Goal: Task Accomplishment & Management: Manage account settings

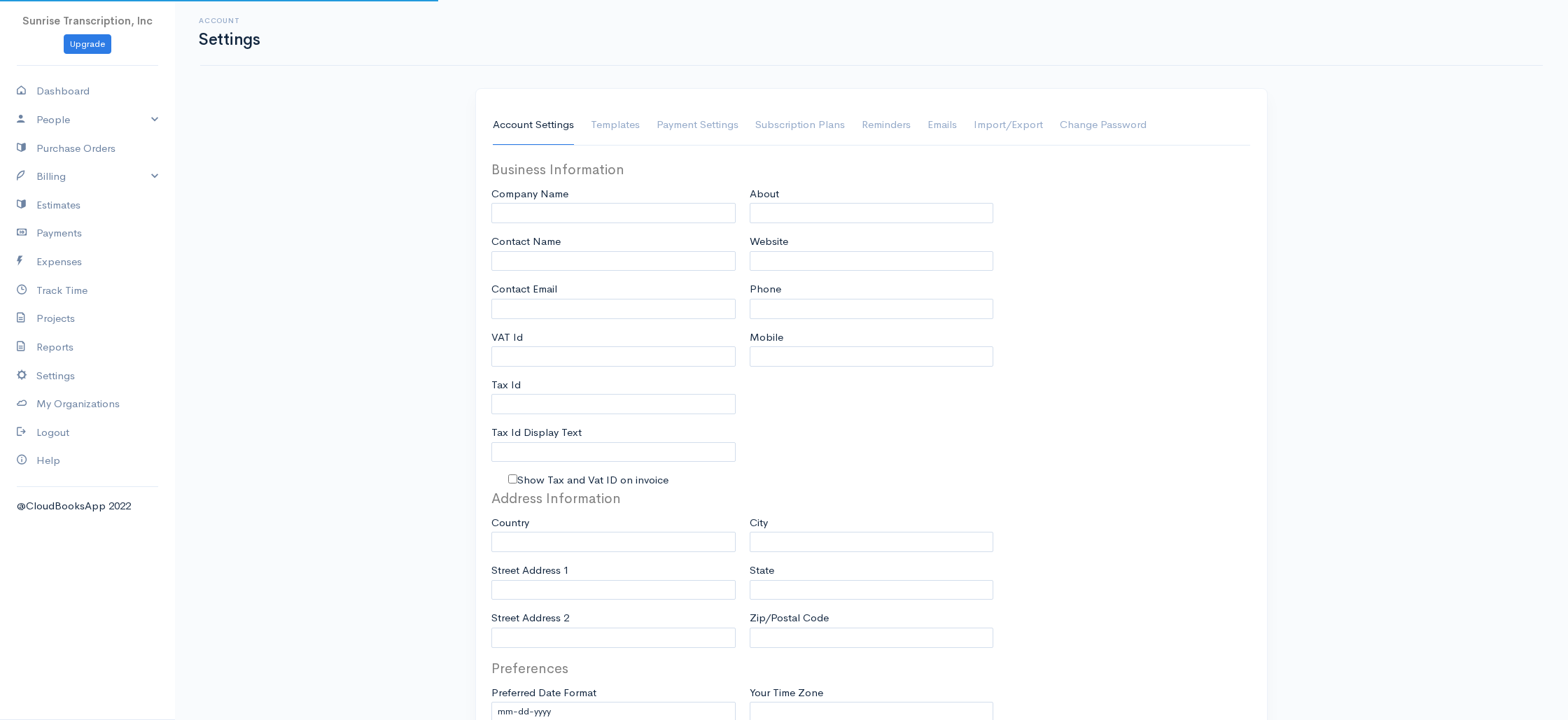
type input "Sunrise Transcription, Inc"
type input "[EMAIL_ADDRESS][DOMAIN_NAME]"
type input "Tax Id"
type input "Medical Transcription Service"
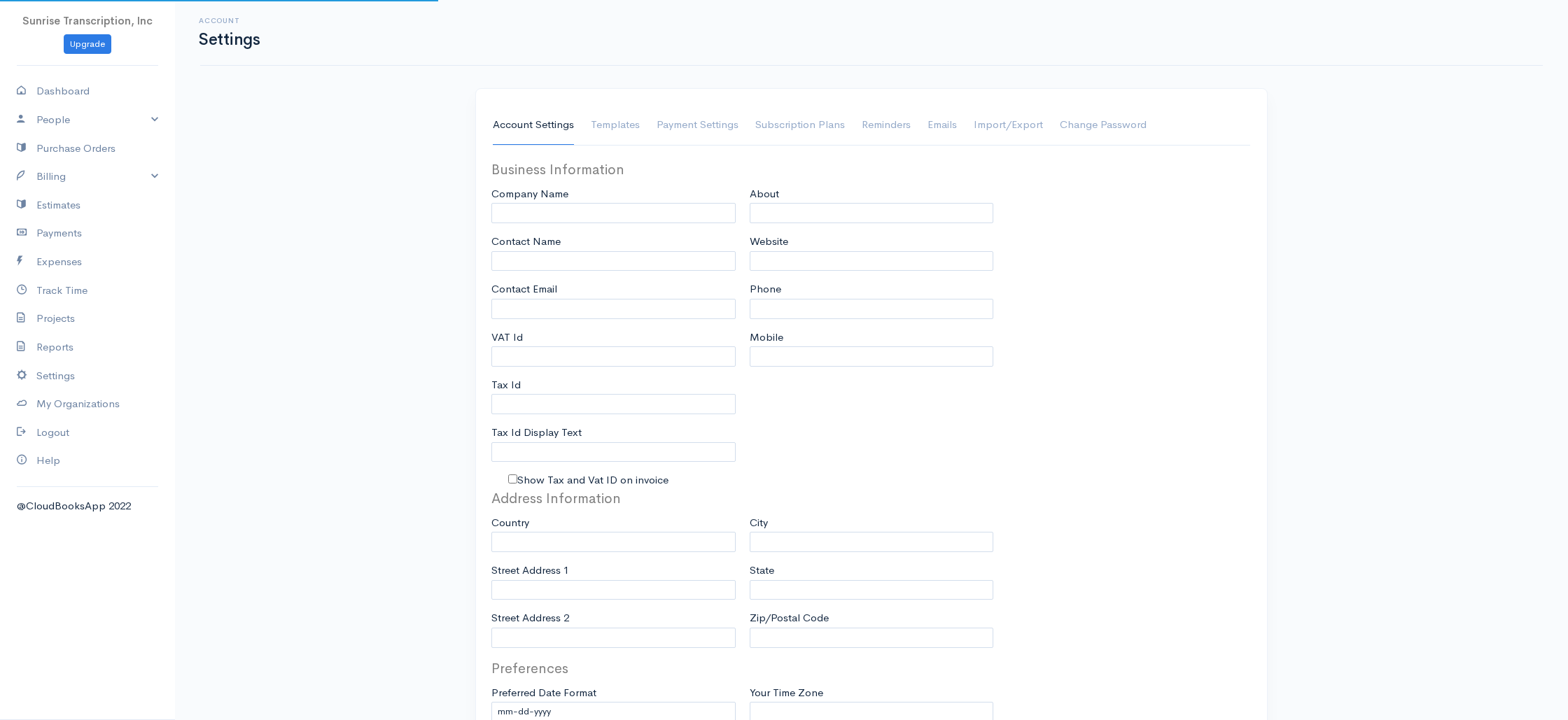
type input "[DOMAIN_NAME]"
type input "[PHONE_NUMBER]"
select select
type input "[STREET_ADDRESS]"
type input "[GEOGRAPHIC_DATA]"
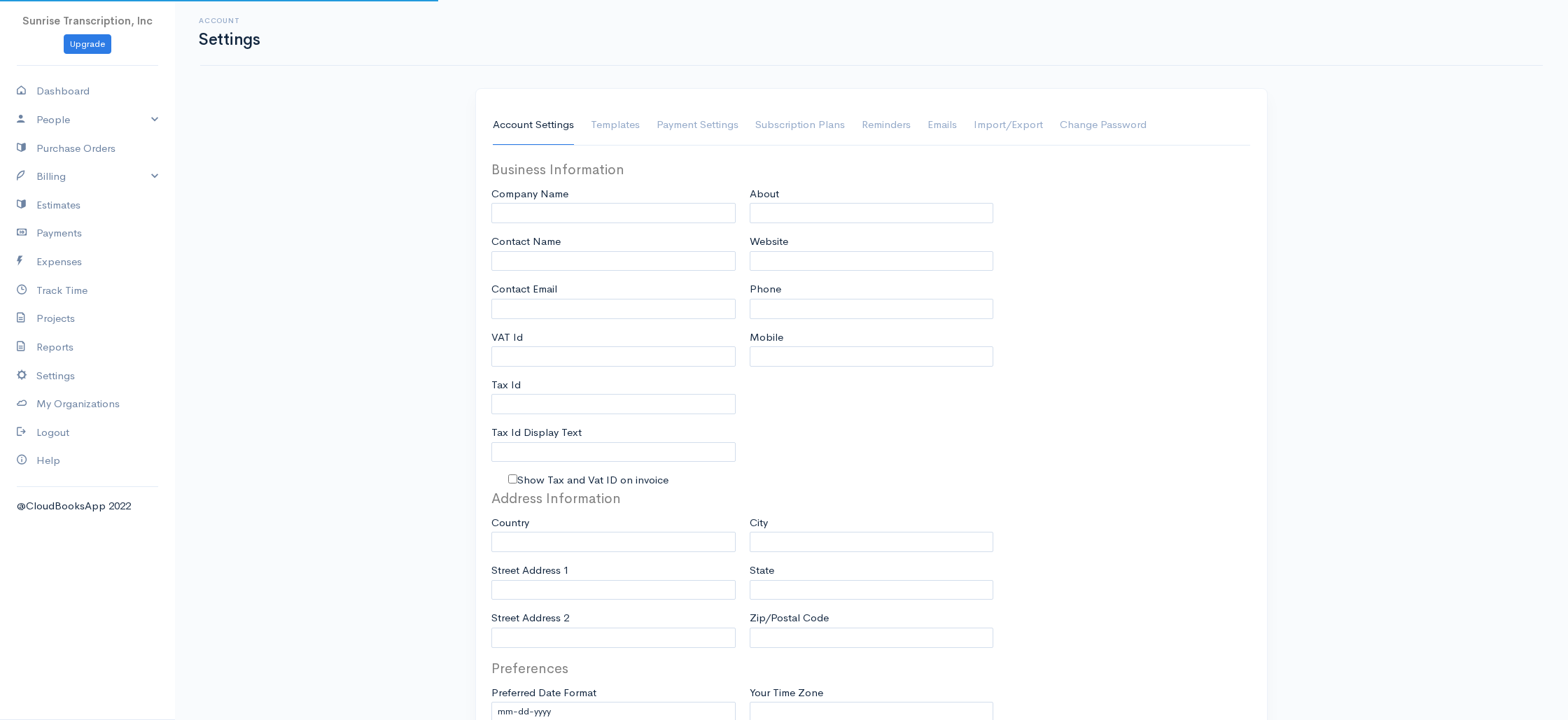
type input "[US_STATE]"
type input "33179-3899"
select select
type input "INVOICE"
type input "1333"
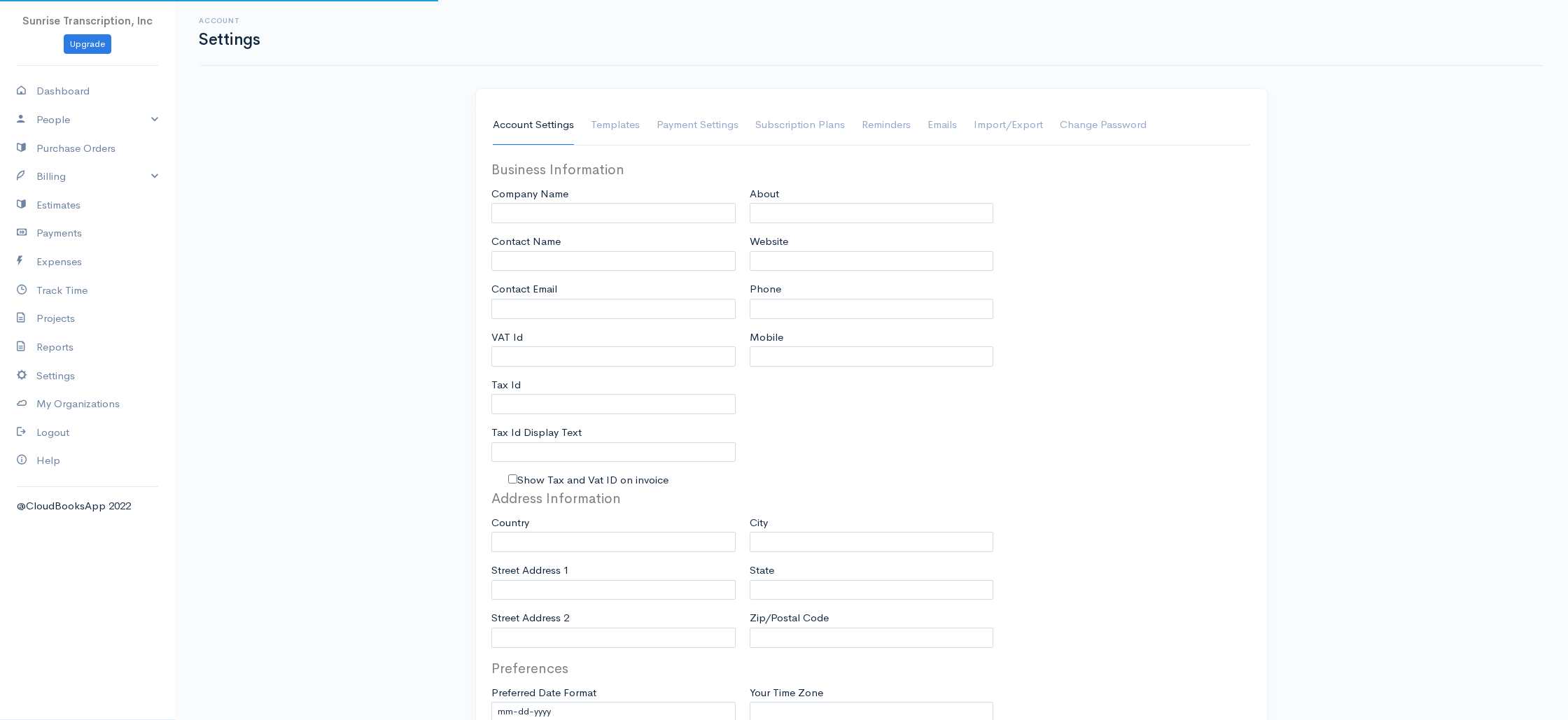
type input "103"
select select "3"
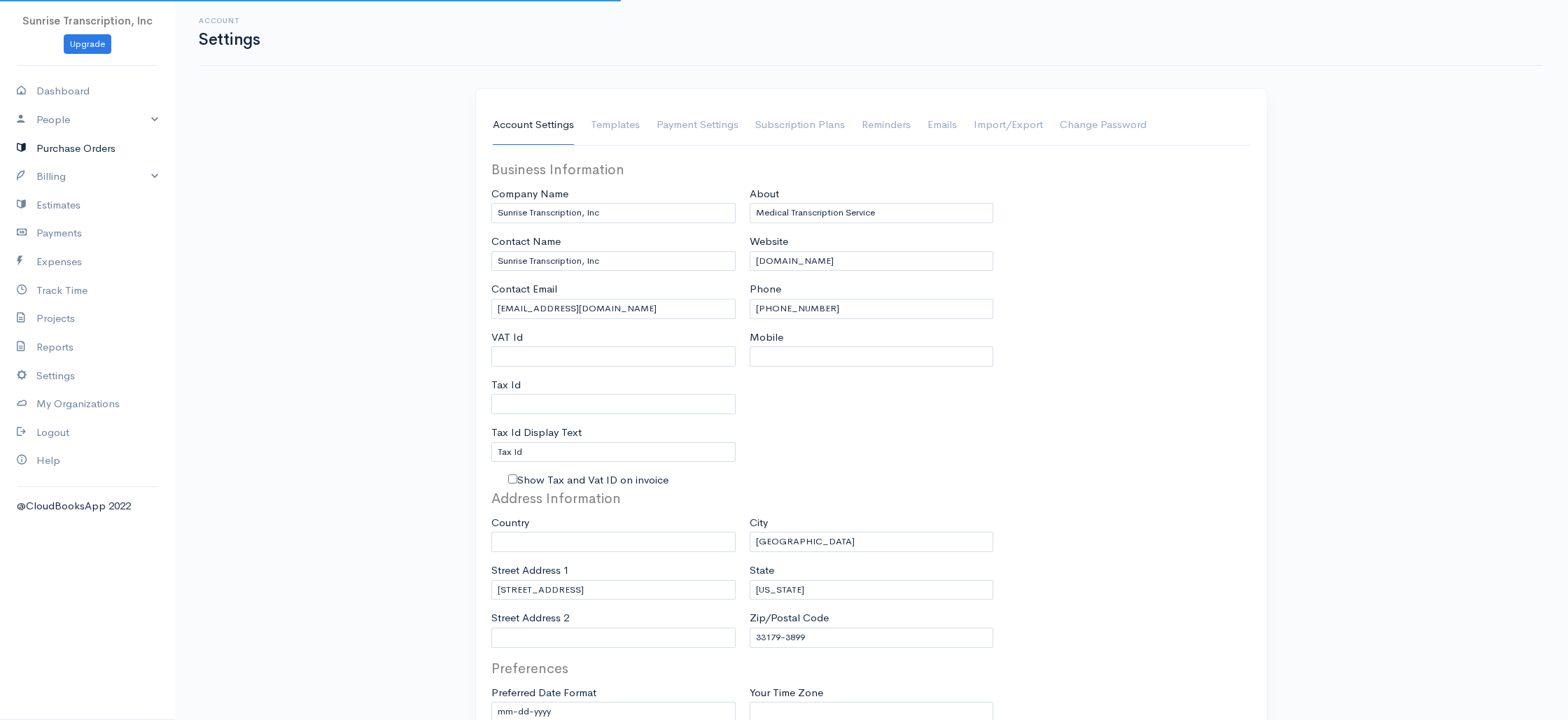
select select "[GEOGRAPHIC_DATA]"
select select "USD"
click at [85, 91] on link "Dashboard" at bounding box center [87, 91] width 175 height 29
select select "365"
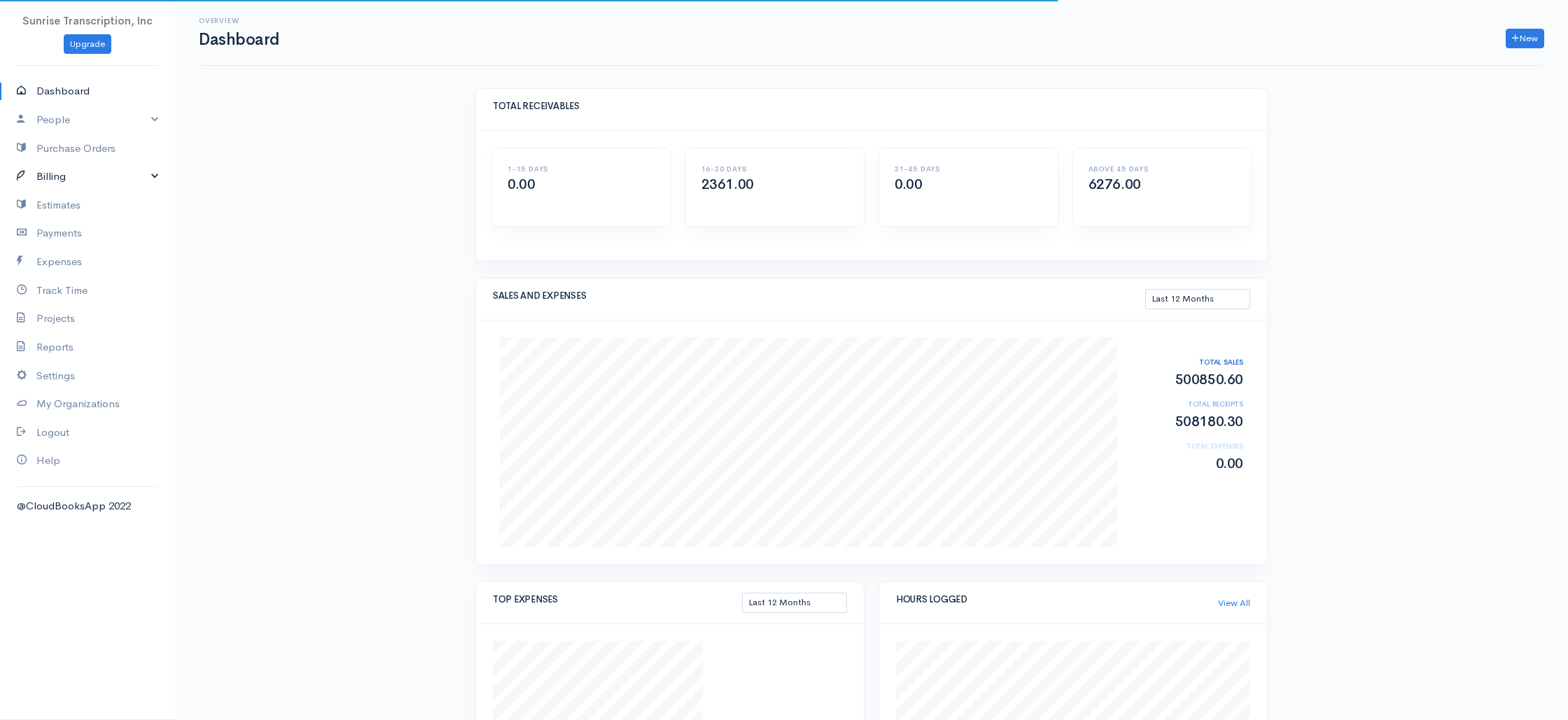
click at [77, 183] on link "Billing" at bounding box center [87, 177] width 175 height 29
click at [66, 199] on link "Invoice" at bounding box center [87, 204] width 175 height 25
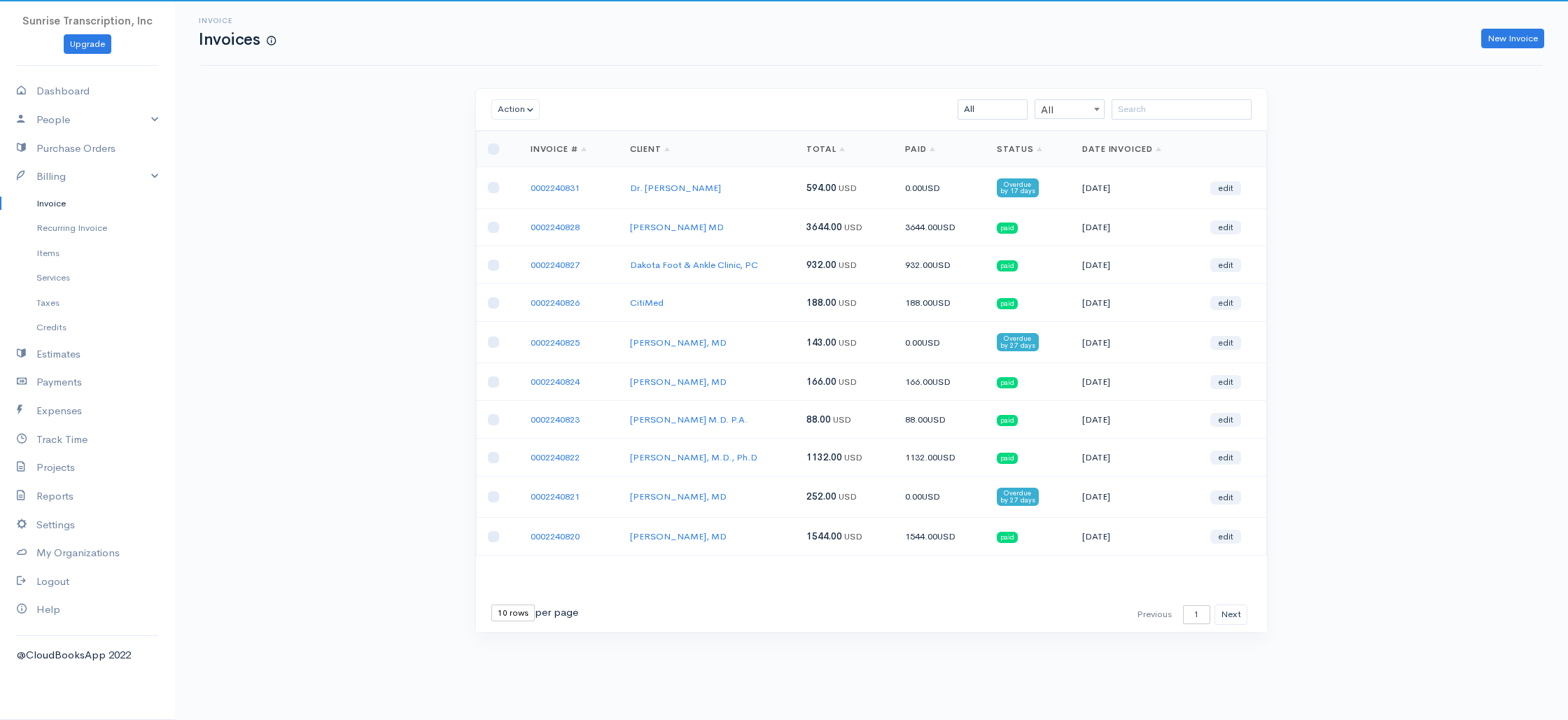
click at [269, 185] on div "Invoice Invoices New Invoice Action Archive Delete Download PDF Send [PERSON_NA…" at bounding box center [871, 342] width 1393 height 684
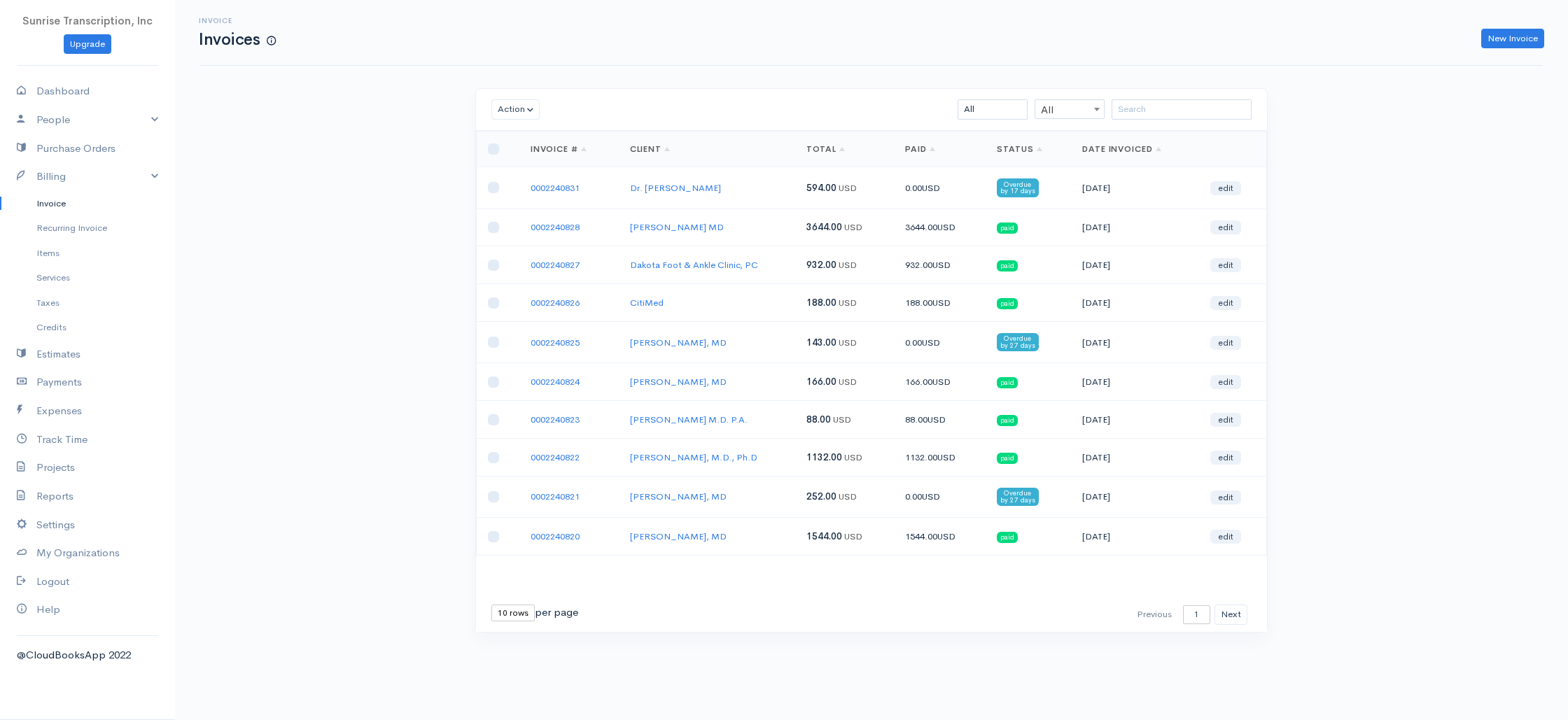
click at [781, 192] on td "Dr. [PERSON_NAME]" at bounding box center [707, 187] width 177 height 41
